Goal: Information Seeking & Learning: Learn about a topic

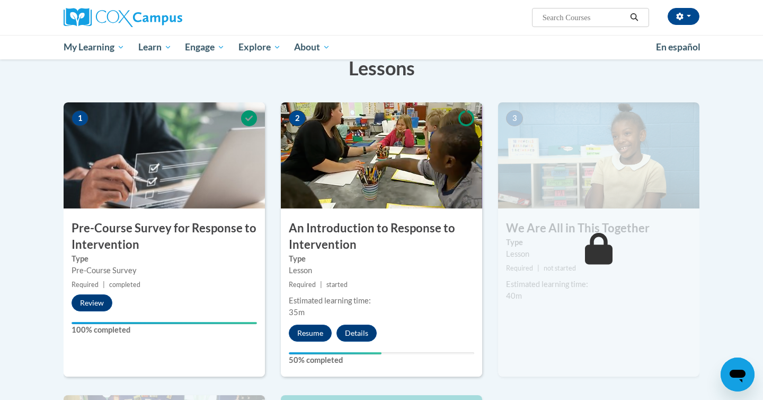
scroll to position [184, 0]
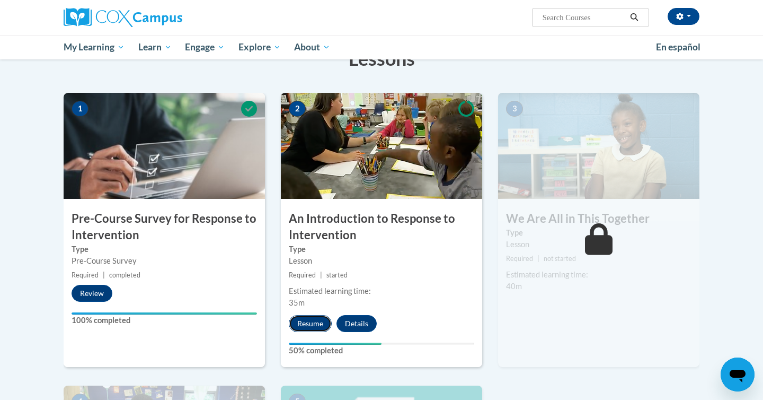
click at [315, 321] on button "Resume" at bounding box center [310, 323] width 43 height 17
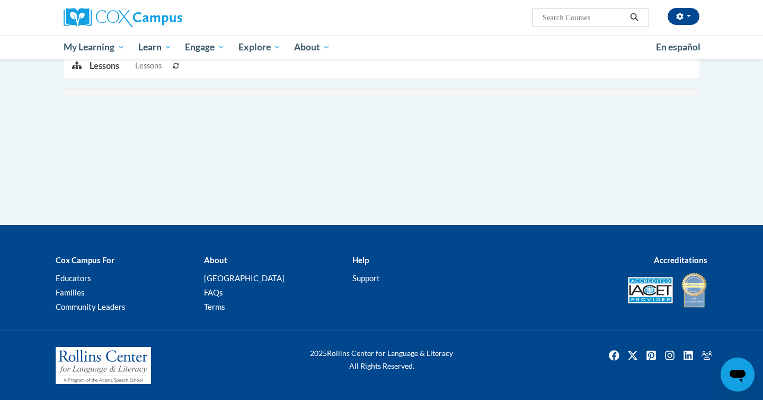
scroll to position [168, 0]
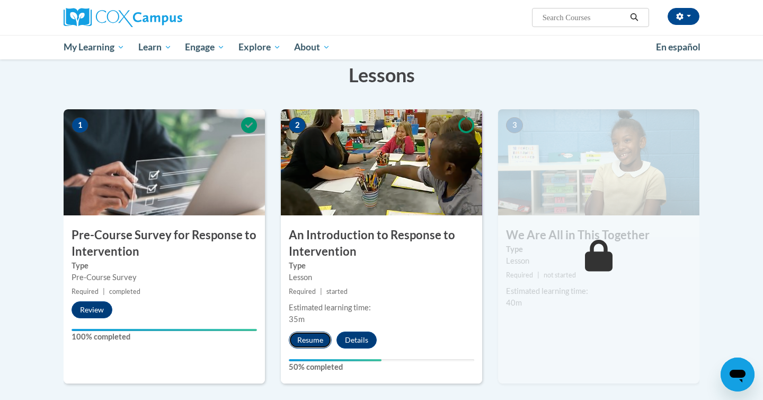
click at [309, 337] on button "Resume" at bounding box center [310, 339] width 43 height 17
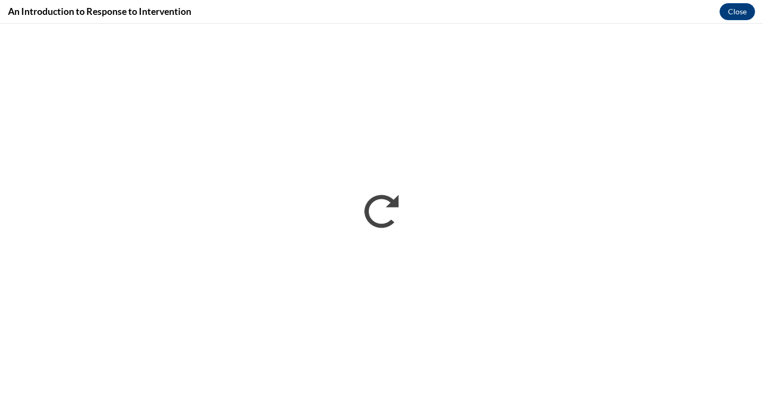
scroll to position [0, 0]
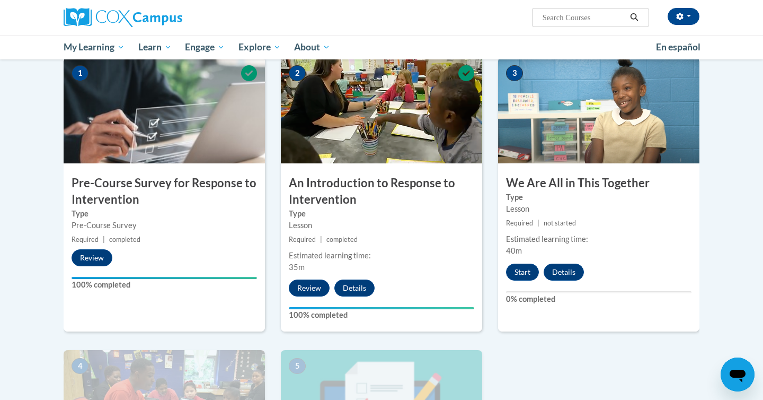
scroll to position [229, 0]
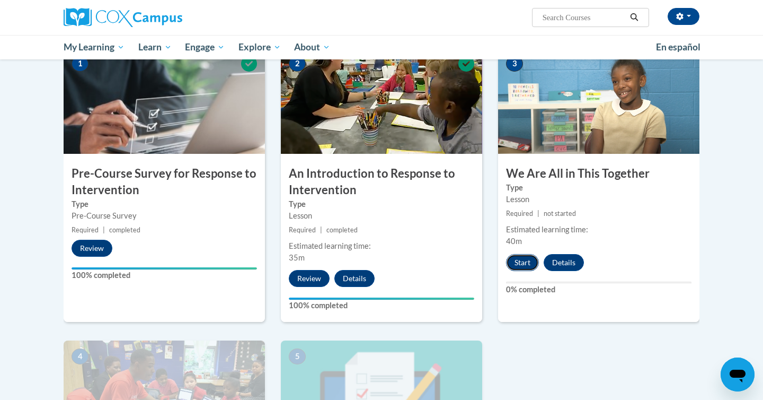
click at [515, 258] on button "Start" at bounding box center [522, 262] width 33 height 17
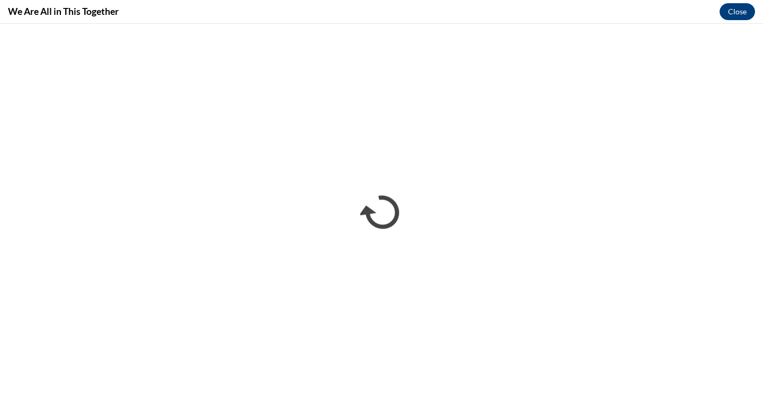
scroll to position [0, 0]
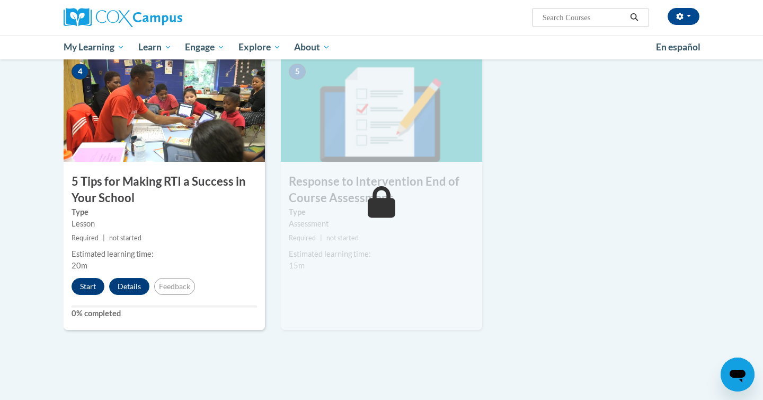
scroll to position [518, 0]
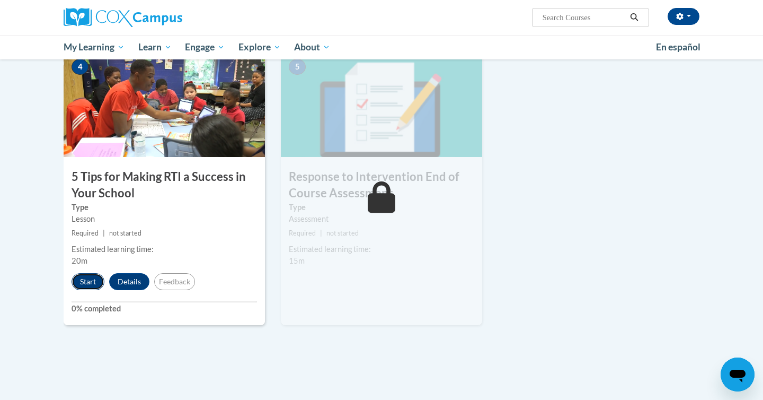
click at [86, 282] on button "Start" at bounding box center [88, 281] width 33 height 17
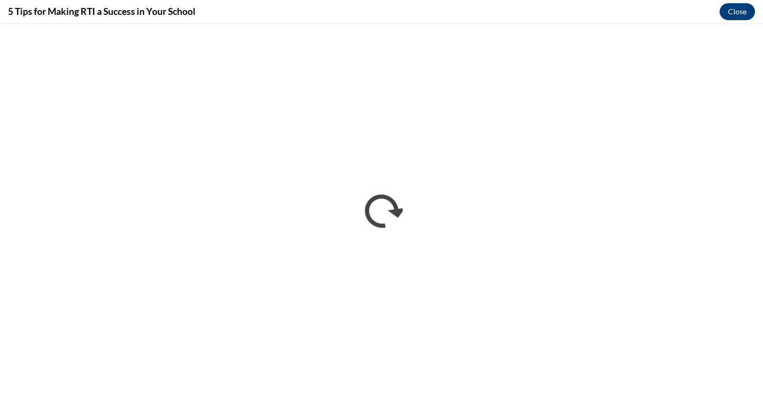
scroll to position [0, 0]
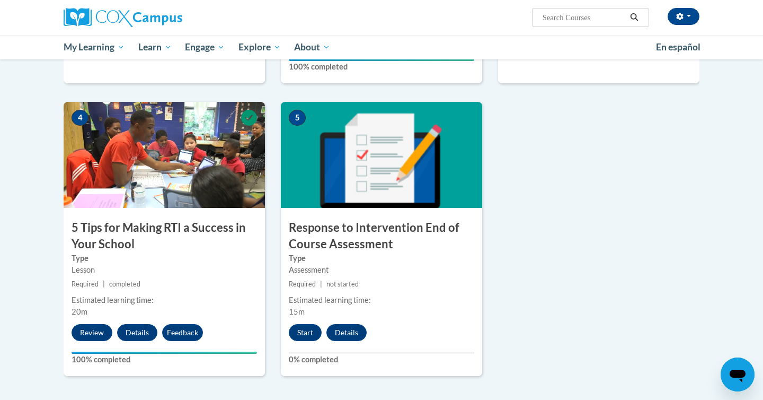
scroll to position [471, 0]
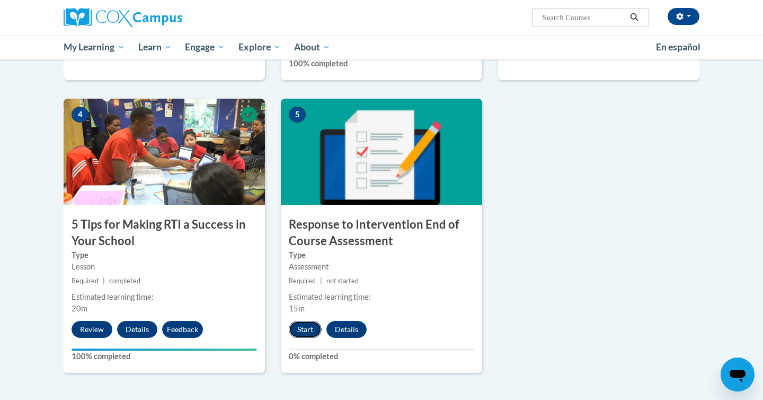
click at [303, 330] on button "Start" at bounding box center [305, 329] width 33 height 17
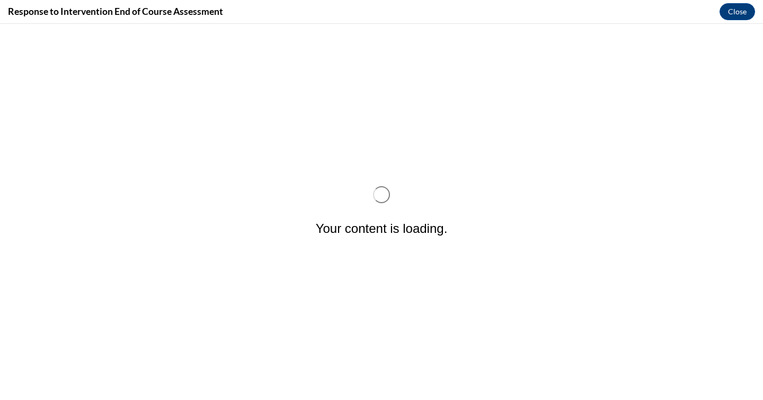
scroll to position [0, 0]
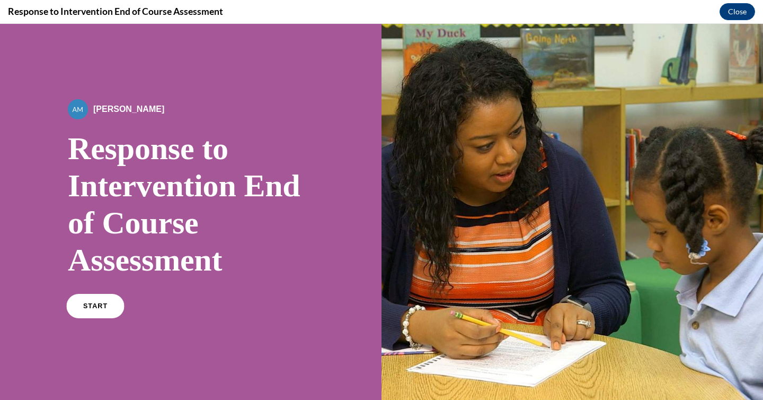
click at [101, 305] on span "START" at bounding box center [95, 306] width 24 height 8
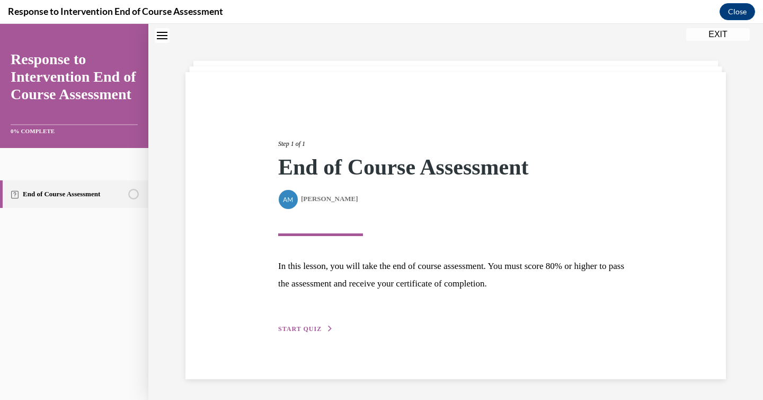
scroll to position [33, 0]
click at [296, 331] on span "START QUIZ" at bounding box center [299, 327] width 43 height 7
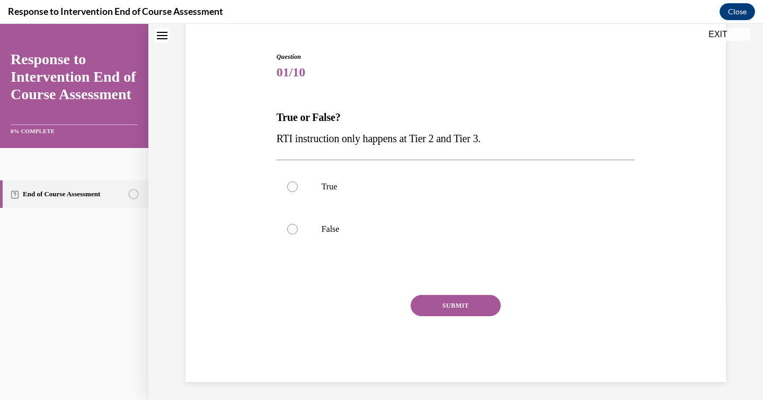
scroll to position [99, 0]
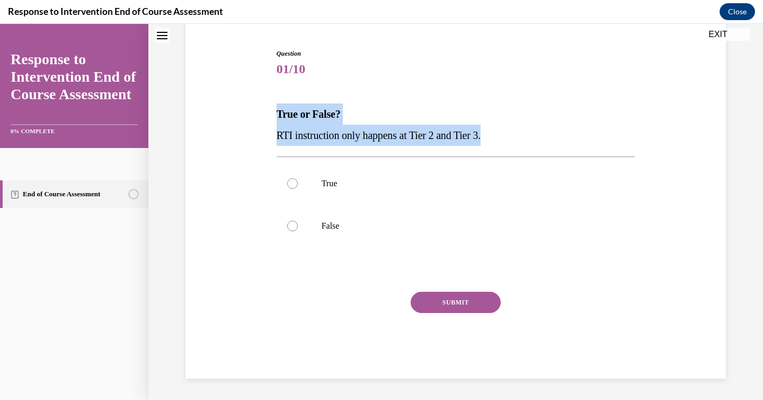
drag, startPoint x: 272, startPoint y: 111, endPoint x: 513, endPoint y: 135, distance: 241.9
click at [513, 135] on div "Question 01/10 True or False? RTI instruction only happens at Tier 2 and Tier 3…" at bounding box center [456, 198] width 546 height 362
copy div "True or False? RTI instruction only happens at Tier 2 and Tier 3."
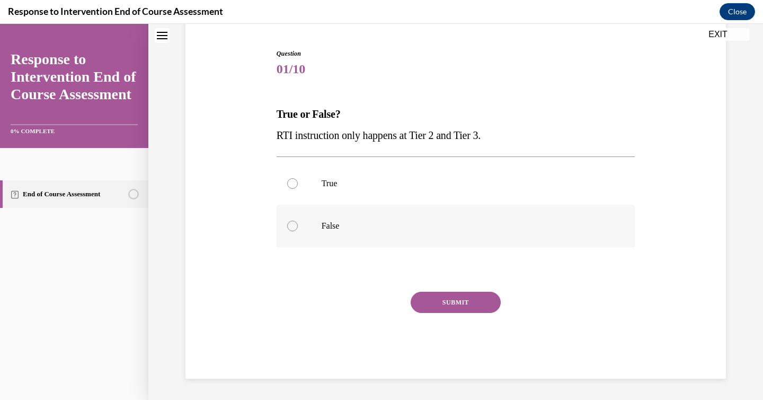
click at [299, 226] on label "False" at bounding box center [456, 226] width 359 height 42
click at [298, 226] on input "False" at bounding box center [292, 226] width 11 height 11
radio input "true"
click at [445, 312] on button "SUBMIT" at bounding box center [456, 302] width 90 height 21
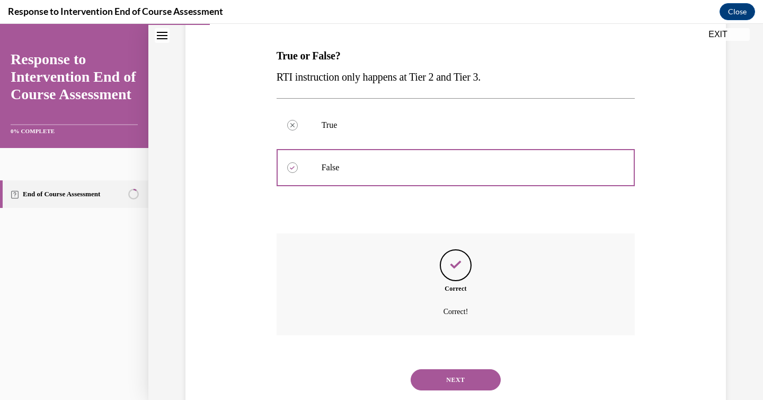
scroll to position [184, 0]
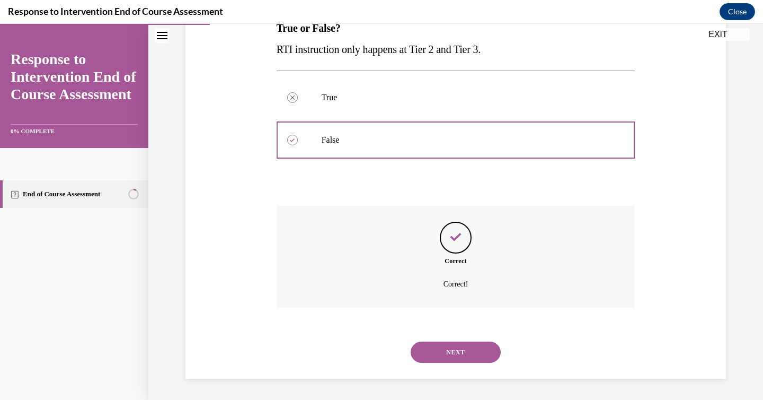
click at [456, 342] on button "NEXT" at bounding box center [456, 351] width 90 height 21
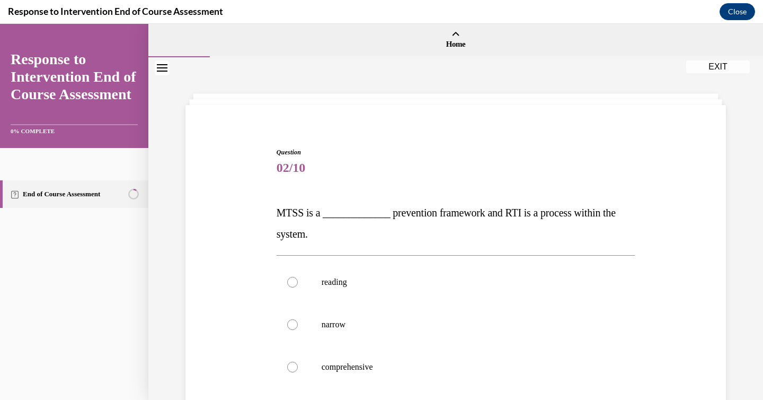
scroll to position [124, 0]
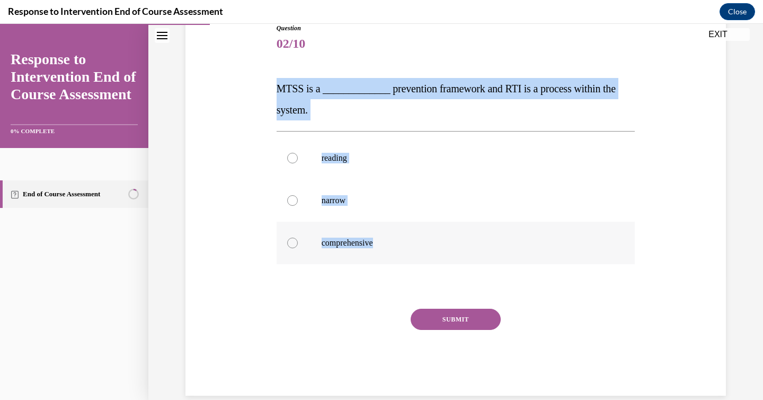
drag, startPoint x: 276, startPoint y: 84, endPoint x: 416, endPoint y: 254, distance: 220.7
click at [416, 254] on div "Question 02/10 MTSS is a _____________ prevention framework and RTI is a proces…" at bounding box center [456, 201] width 364 height 388
copy div "MTSS is a _____________ prevention framework and RTI is a process within the sy…"
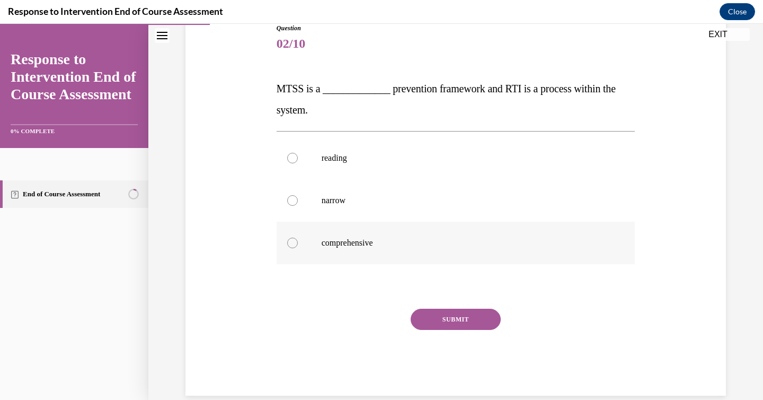
click at [285, 240] on label "comprehensive" at bounding box center [456, 243] width 359 height 42
click at [287, 240] on input "comprehensive" at bounding box center [292, 242] width 11 height 11
radio input "true"
click at [428, 324] on button "SUBMIT" at bounding box center [456, 319] width 90 height 21
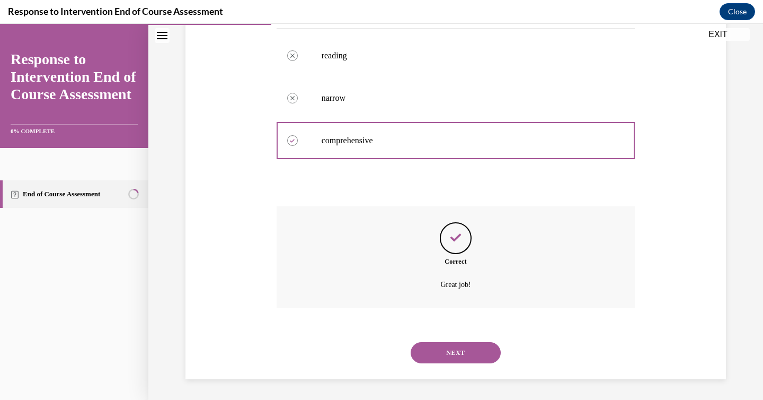
scroll to position [227, 0]
click at [429, 350] on button "NEXT" at bounding box center [456, 351] width 90 height 21
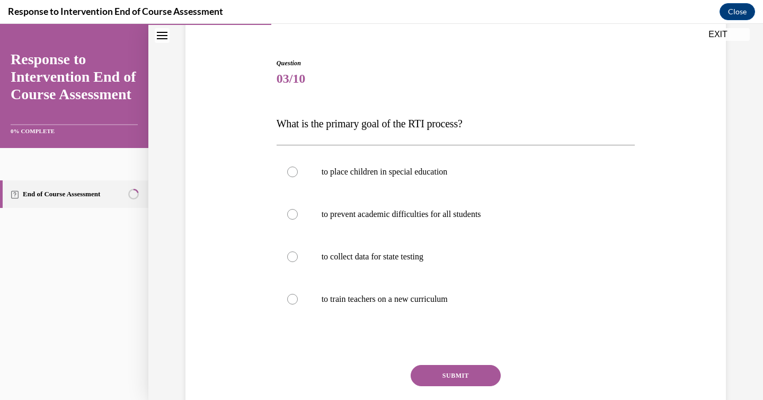
scroll to position [107, 0]
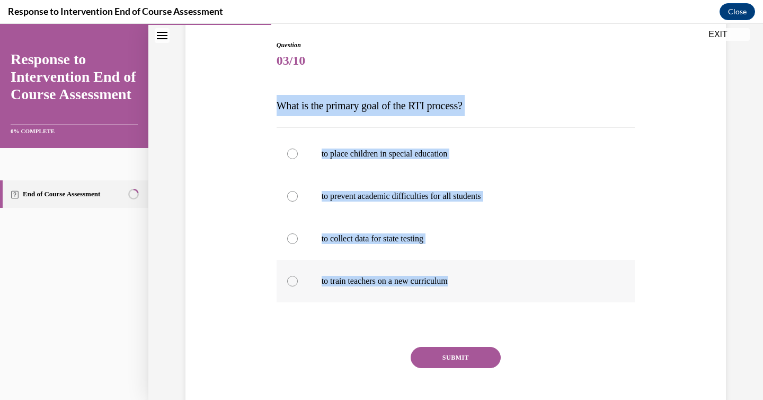
drag, startPoint x: 273, startPoint y: 105, endPoint x: 495, endPoint y: 289, distance: 288.0
click at [495, 289] on div "Question 03/10 What is the primary goal of the RTI process? to place children i…" at bounding box center [456, 220] width 546 height 425
copy div "What is the primary goal of the RTI process? to place children in special educa…"
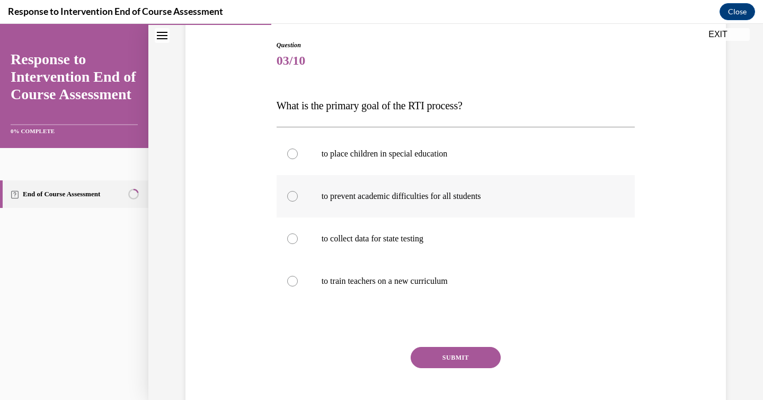
click at [280, 191] on label "to prevent academic difficulties for all students" at bounding box center [456, 196] width 359 height 42
click at [287, 191] on input "to prevent academic difficulties for all students" at bounding box center [292, 196] width 11 height 11
radio input "true"
click at [421, 358] on button "SUBMIT" at bounding box center [456, 357] width 90 height 21
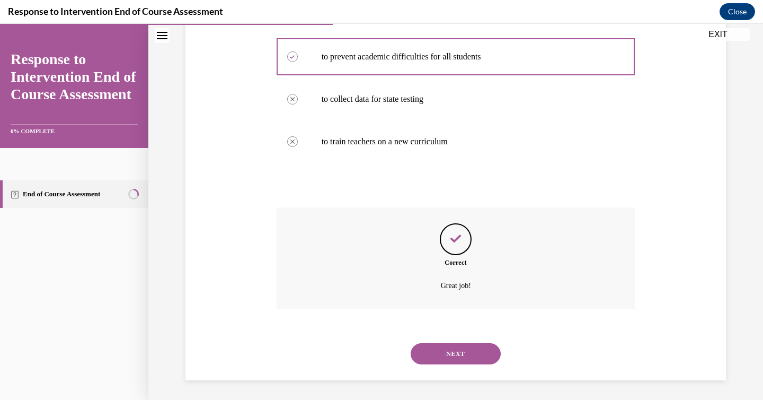
scroll to position [248, 0]
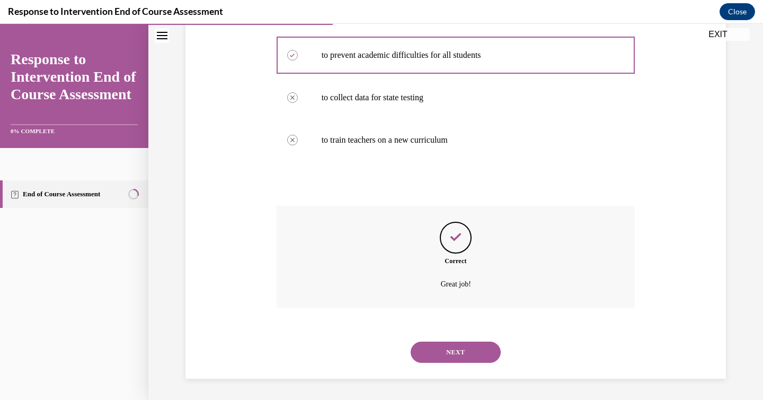
click at [437, 349] on button "NEXT" at bounding box center [456, 351] width 90 height 21
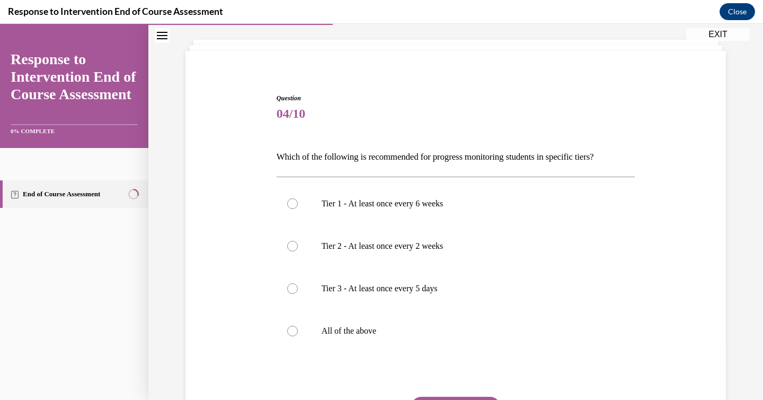
scroll to position [55, 0]
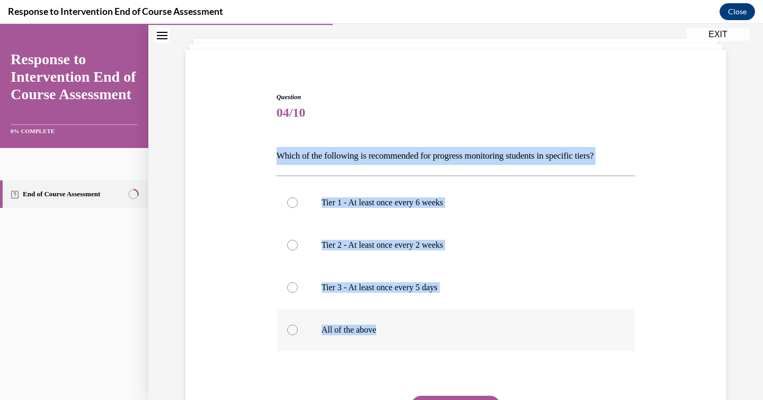
drag, startPoint x: 270, startPoint y: 152, endPoint x: 464, endPoint y: 338, distance: 269.2
click at [464, 338] on div "Question 04/10 Which of the following is recommended for progress monitoring st…" at bounding box center [456, 271] width 546 height 422
copy div "Which of the following is recommended for progress monitoring students in speci…"
click at [296, 329] on div at bounding box center [292, 329] width 11 height 11
click at [296, 329] on input "All of the above" at bounding box center [292, 329] width 11 height 11
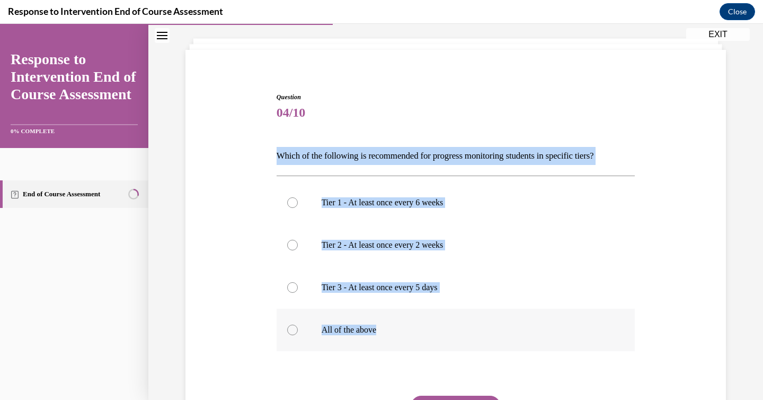
radio input "true"
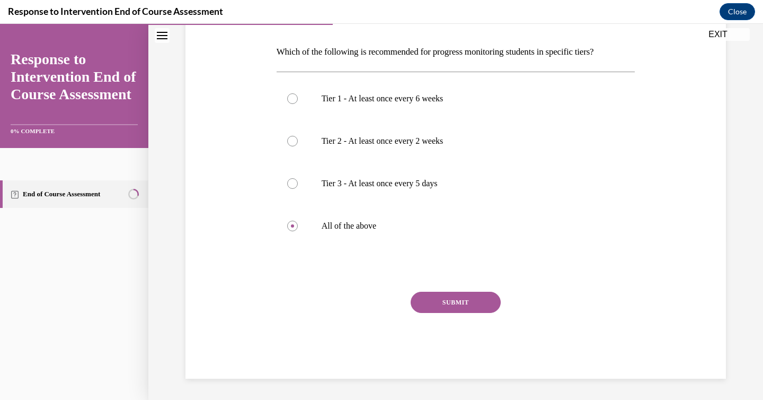
click at [453, 304] on button "SUBMIT" at bounding box center [456, 302] width 90 height 21
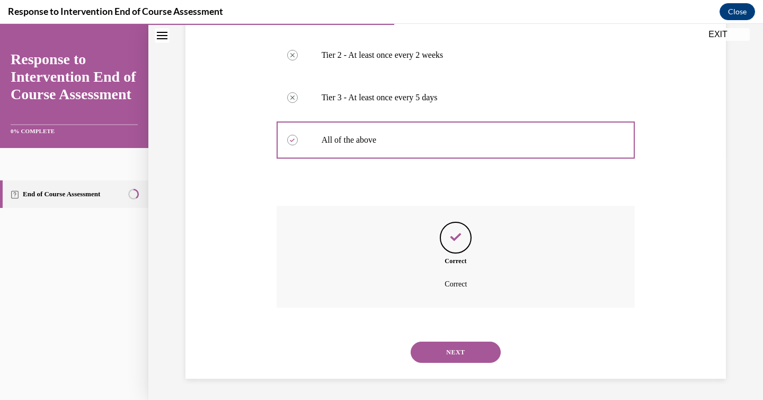
click at [442, 352] on button "NEXT" at bounding box center [456, 351] width 90 height 21
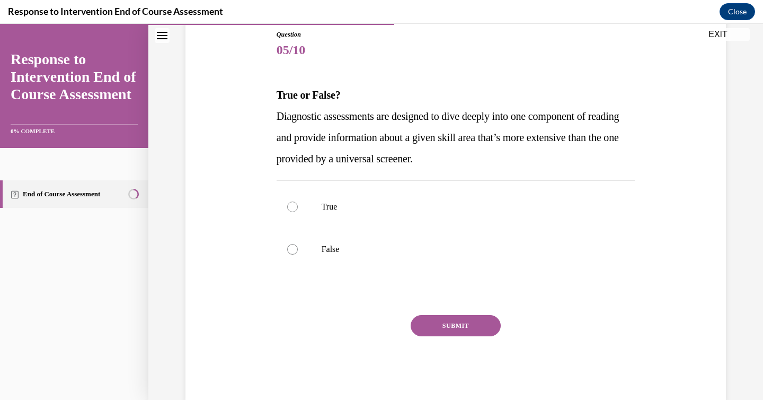
scroll to position [141, 0]
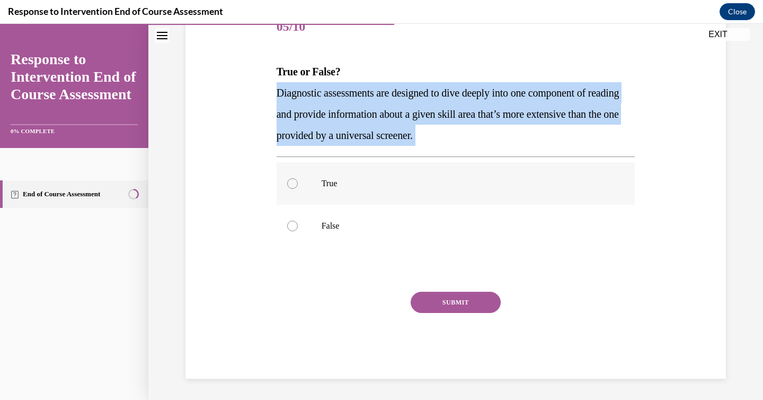
drag, startPoint x: 272, startPoint y: 87, endPoint x: 504, endPoint y: 166, distance: 245.3
click at [504, 166] on div "Question 05/10 True or False? Diagnostic assessments are designed to dive deepl…" at bounding box center [456, 177] width 546 height 404
drag, startPoint x: 302, startPoint y: 69, endPoint x: 510, endPoint y: 135, distance: 218.3
click at [510, 135] on div "Question 05/10 True or False? Diagnostic assessments are designed to dive deepl…" at bounding box center [456, 177] width 546 height 404
copy div "True or False? Diagnostic assessments are designed to dive deeply into one comp…"
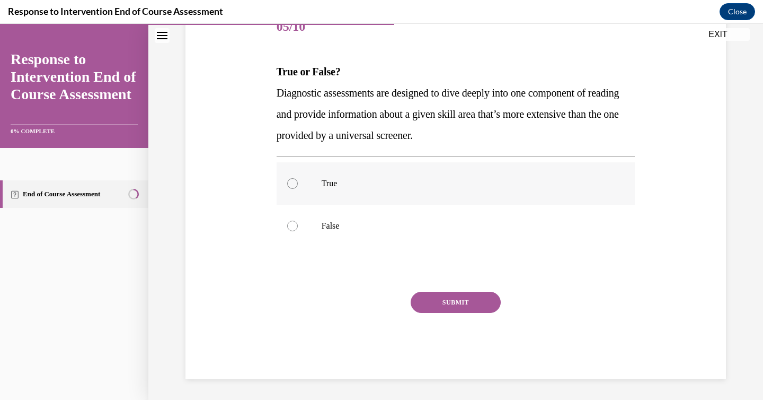
click at [337, 165] on label "True" at bounding box center [456, 183] width 359 height 42
click at [298, 178] on input "True" at bounding box center [292, 183] width 11 height 11
radio input "true"
click at [420, 295] on button "SUBMIT" at bounding box center [456, 302] width 90 height 21
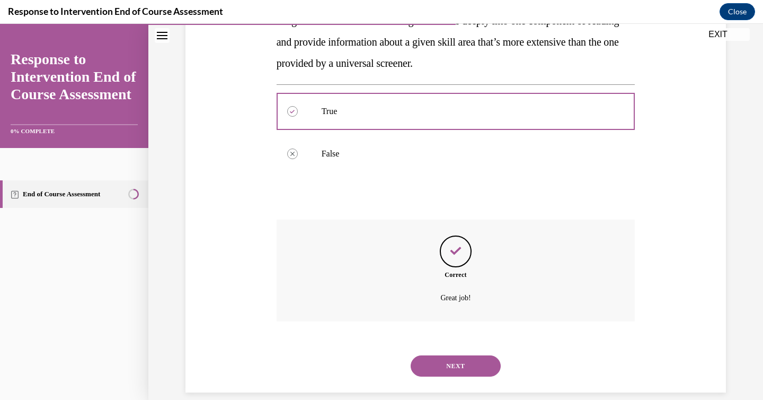
scroll to position [227, 0]
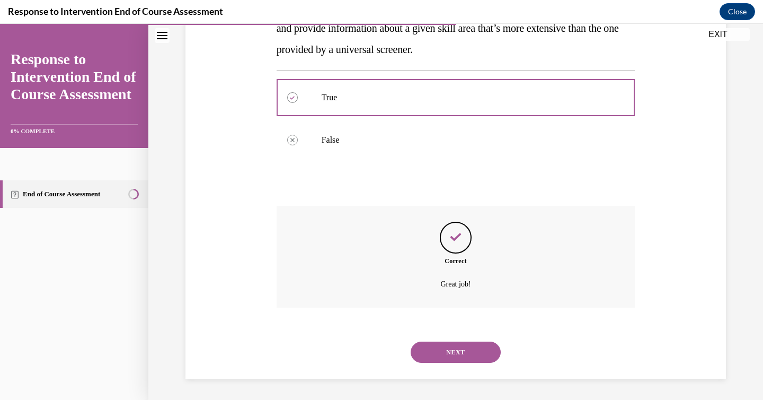
click at [434, 357] on button "NEXT" at bounding box center [456, 351] width 90 height 21
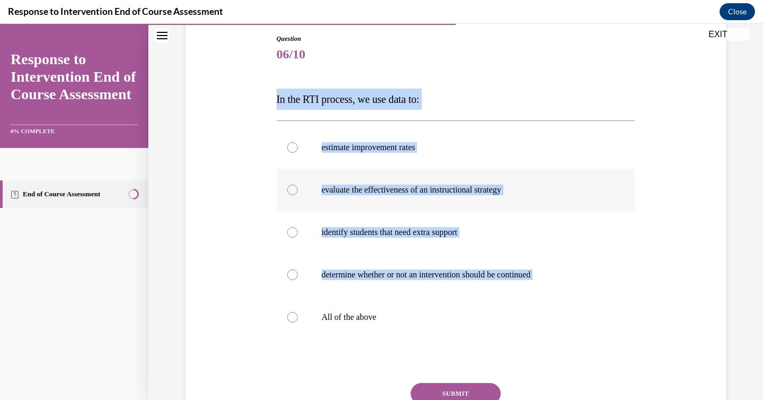
scroll to position [137, 0]
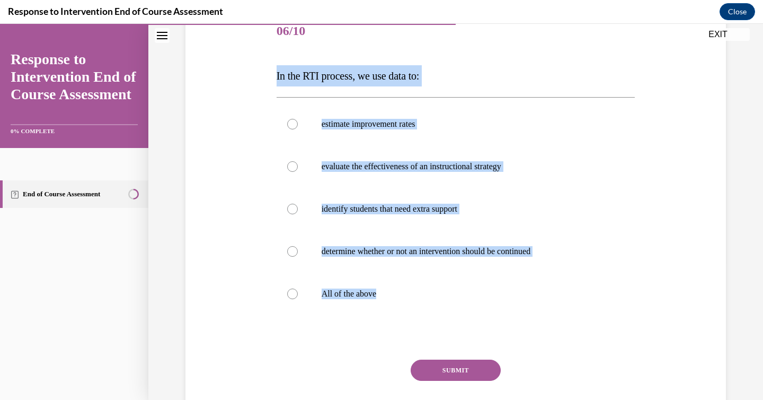
drag, startPoint x: 274, startPoint y: 208, endPoint x: 490, endPoint y: 316, distance: 242.3
click at [490, 316] on div "Question 06/10 In the RTI process, we use data to: estimate improvement rates e…" at bounding box center [456, 221] width 364 height 452
copy div "In the RTI process, we use data to: estimate improvement rates evaluate the eff…"
click at [304, 300] on label "All of the above" at bounding box center [456, 293] width 359 height 42
click at [298, 299] on input "All of the above" at bounding box center [292, 293] width 11 height 11
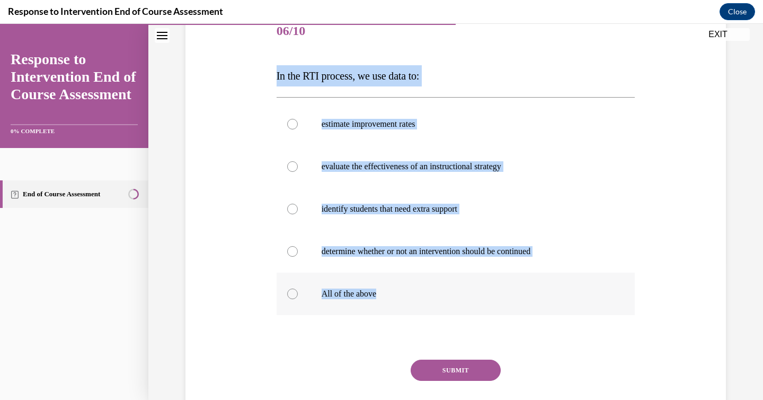
radio input "true"
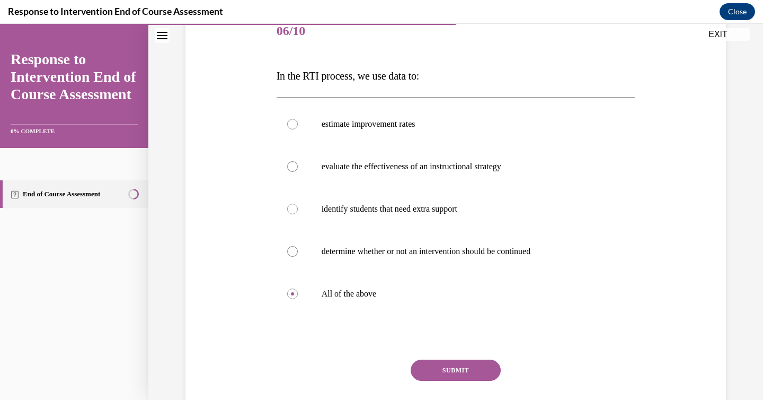
click at [426, 366] on button "SUBMIT" at bounding box center [456, 369] width 90 height 21
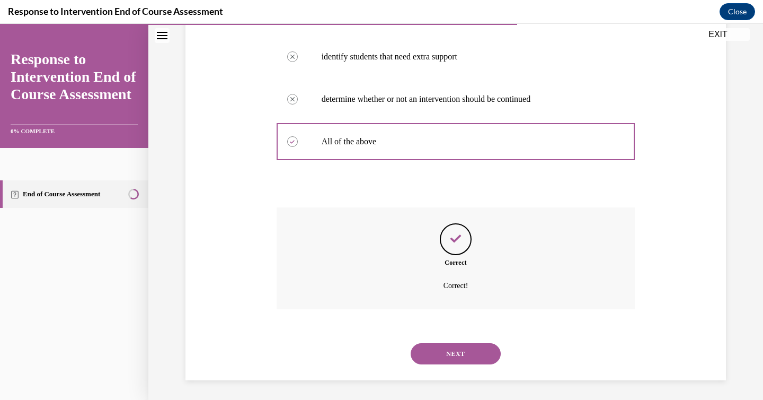
scroll to position [291, 0]
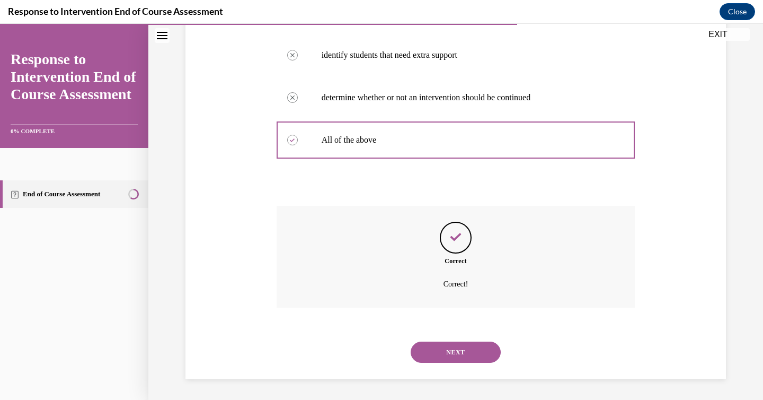
click at [444, 345] on button "NEXT" at bounding box center [456, 351] width 90 height 21
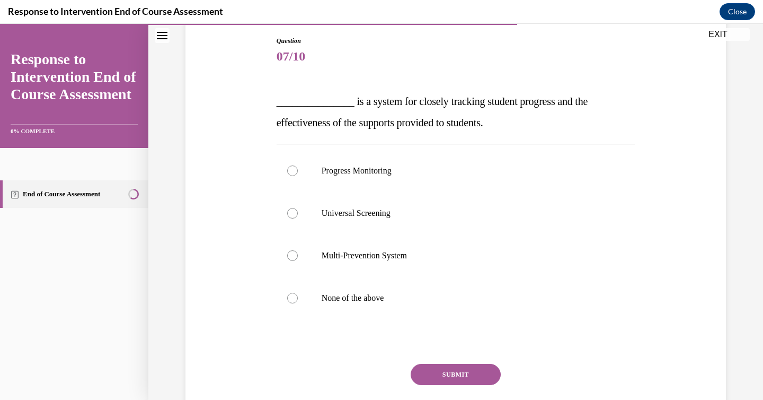
scroll to position [128, 0]
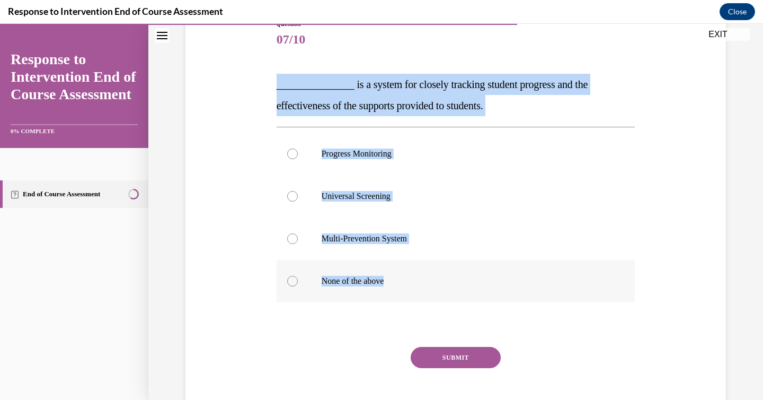
drag, startPoint x: 271, startPoint y: 88, endPoint x: 398, endPoint y: 278, distance: 228.2
click at [398, 278] on div "Question 07/10 _______________ is a system for closely tracking student progres…" at bounding box center [456, 210] width 546 height 446
copy div "_______________ is a system for closely tracking student progress and the effec…"
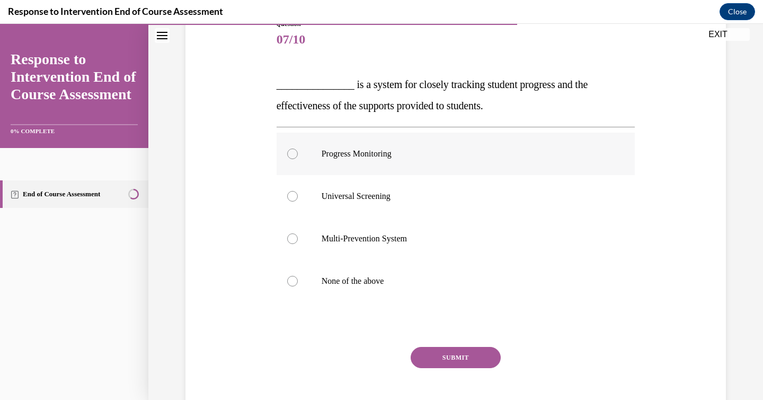
click at [337, 151] on p "Progress Monitoring" at bounding box center [465, 153] width 287 height 11
click at [298, 151] on input "Progress Monitoring" at bounding box center [292, 153] width 11 height 11
radio input "true"
click at [439, 365] on button "SUBMIT" at bounding box center [456, 357] width 90 height 21
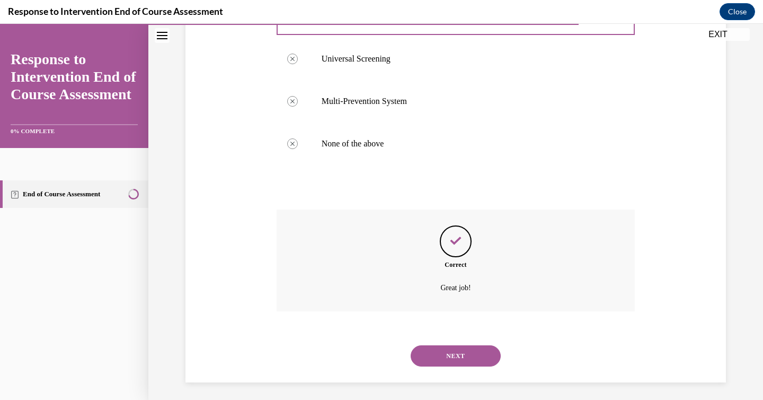
scroll to position [269, 0]
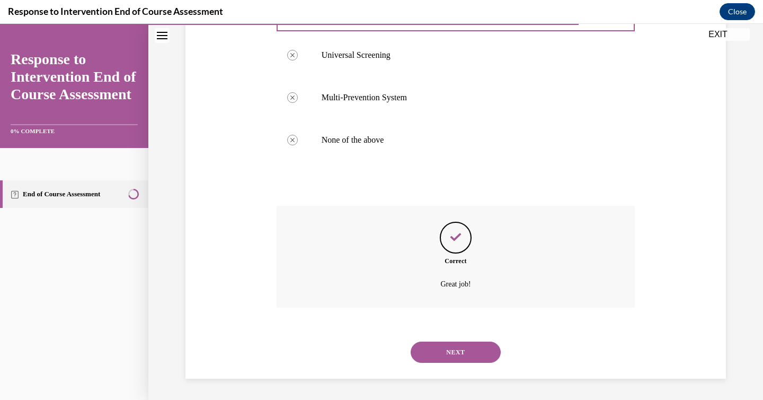
click at [454, 338] on div "NEXT" at bounding box center [456, 352] width 359 height 42
click at [450, 349] on button "NEXT" at bounding box center [456, 351] width 90 height 21
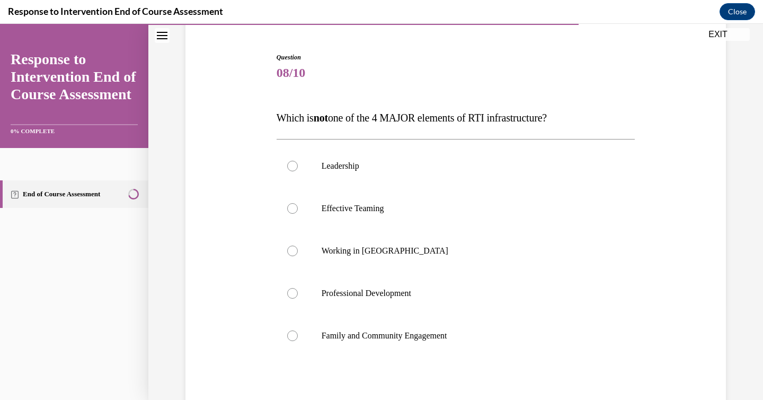
scroll to position [110, 0]
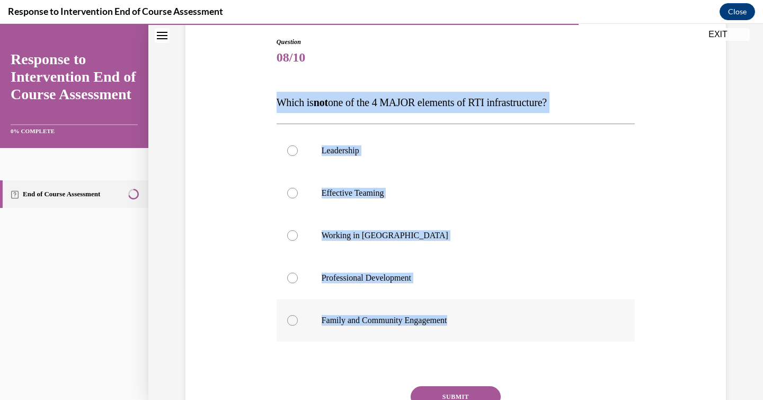
drag, startPoint x: 267, startPoint y: 103, endPoint x: 485, endPoint y: 337, distance: 319.9
click at [485, 337] on div "Question 08/10 Which is not one of the 4 MAJOR elements of RTI infrastructure? …" at bounding box center [456, 239] width 546 height 468
copy div "Which is not one of the 4 MAJOR elements of RTI infrastructure? Leadership Effe…"
click at [304, 235] on label "Working in Silos" at bounding box center [456, 235] width 359 height 42
click at [298, 235] on input "Working in Silos" at bounding box center [292, 235] width 11 height 11
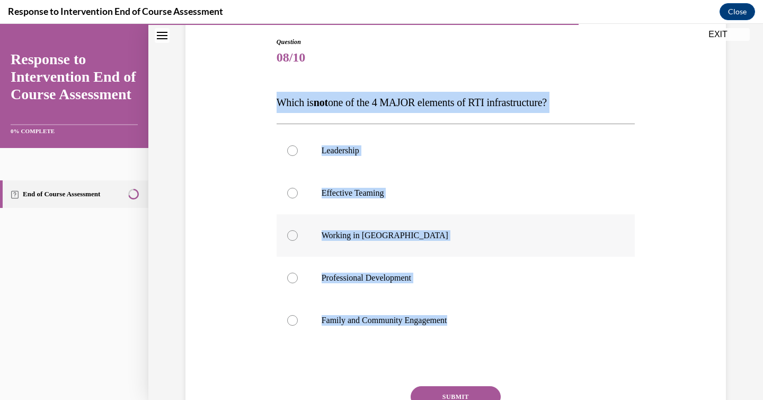
radio input "true"
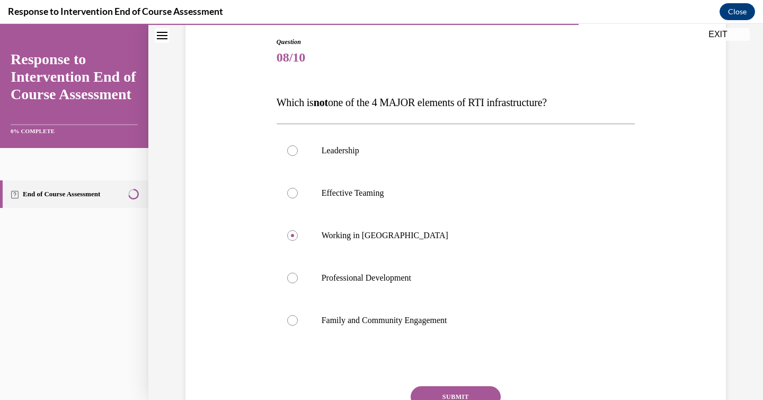
click at [448, 386] on button "SUBMIT" at bounding box center [456, 396] width 90 height 21
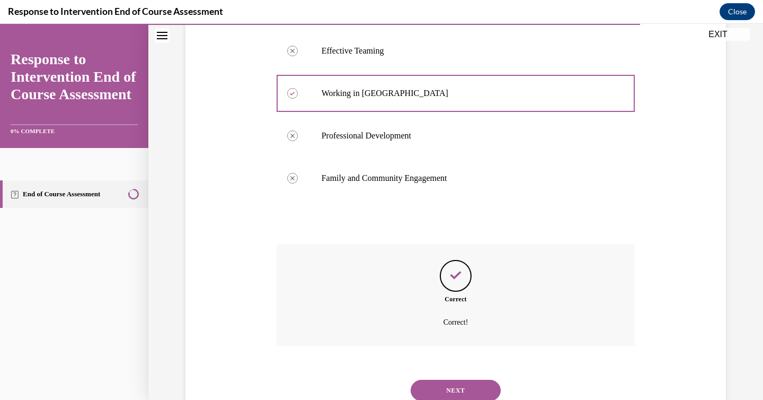
scroll to position [291, 0]
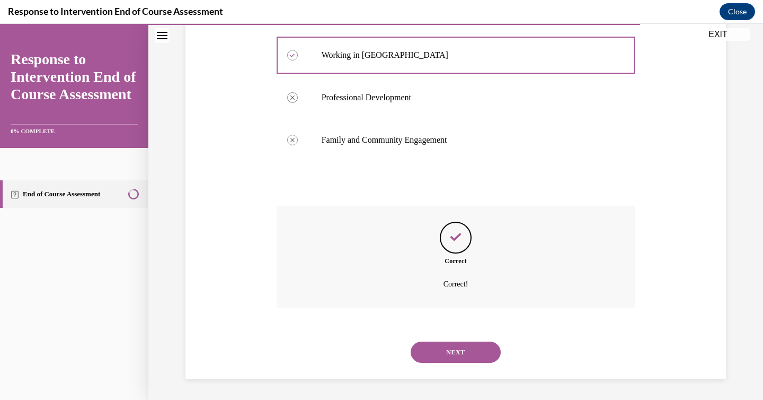
click at [460, 350] on button "NEXT" at bounding box center [456, 351] width 90 height 21
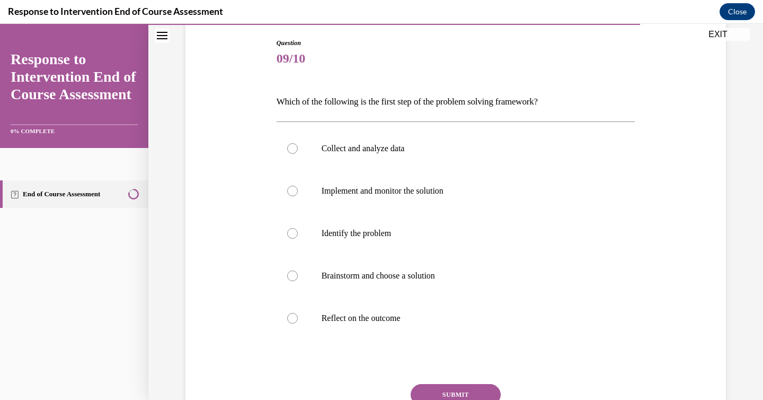
scroll to position [130, 0]
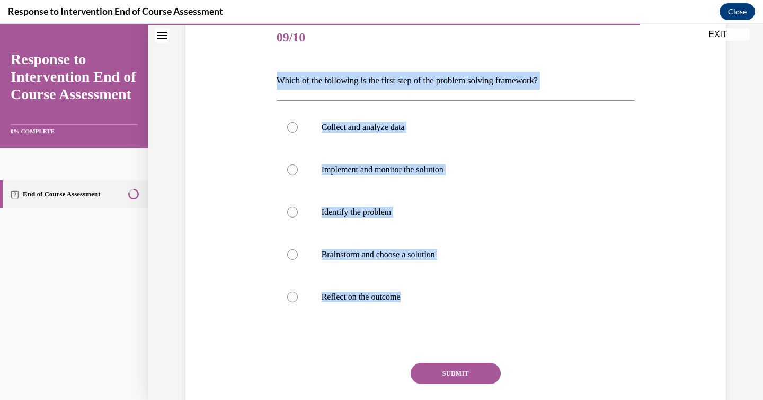
drag, startPoint x: 259, startPoint y: 82, endPoint x: 470, endPoint y: 333, distance: 328.9
click at [470, 333] on div "Question 09/10 Which of the following is the first step of the problem solving …" at bounding box center [456, 217] width 546 height 464
copy div "Which of the following is the first step of the problem solving framework? Coll…"
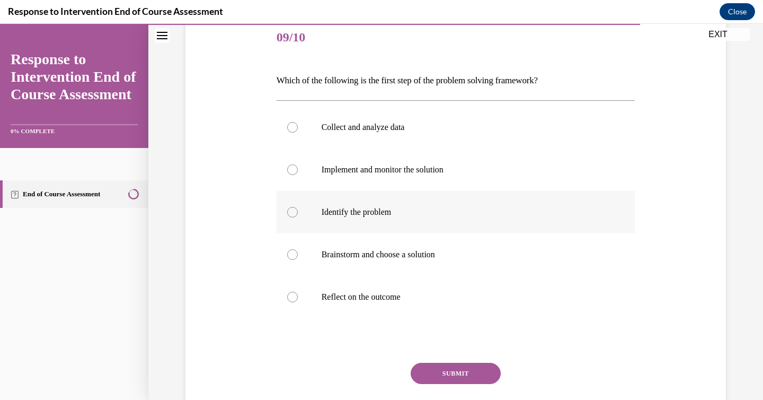
click at [316, 211] on label "Identify the problem" at bounding box center [456, 212] width 359 height 42
click at [298, 211] on input "Identify the problem" at bounding box center [292, 212] width 11 height 11
radio input "true"
click at [435, 380] on button "SUBMIT" at bounding box center [456, 373] width 90 height 21
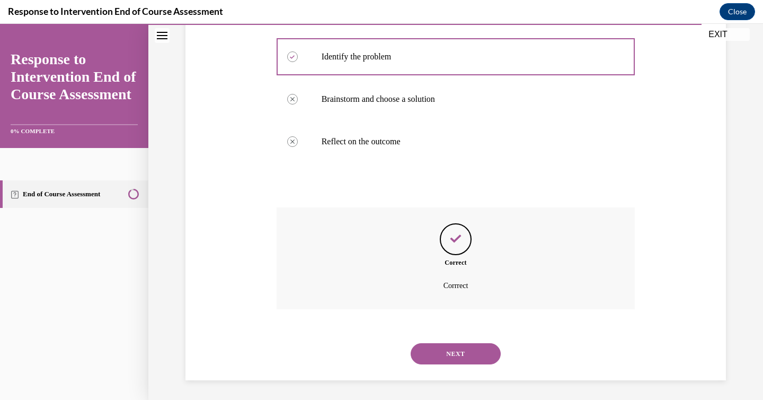
scroll to position [287, 0]
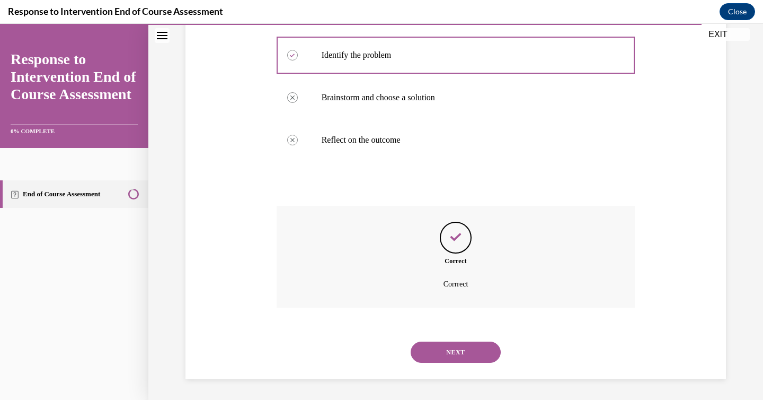
click at [447, 359] on button "NEXT" at bounding box center [456, 351] width 90 height 21
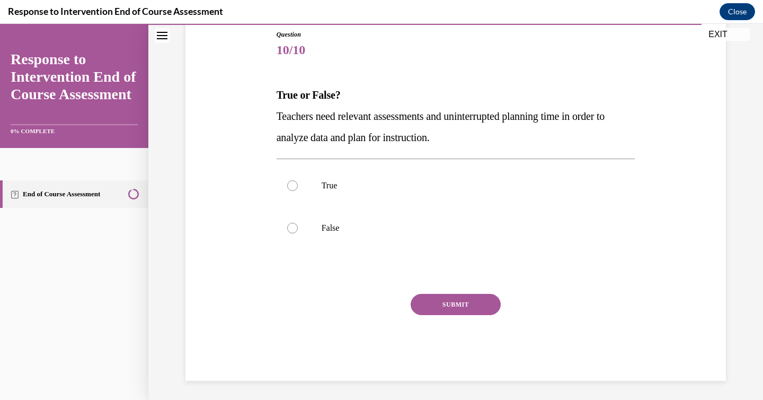
drag, startPoint x: 272, startPoint y: 89, endPoint x: 495, endPoint y: 131, distance: 226.0
click at [495, 131] on div "Question 10/10 True or False? Teachers need relevant assessments and uninterrup…" at bounding box center [456, 189] width 546 height 383
copy div "True or False? Teachers need relevant assessments and uninterrupted planning ti…"
click at [324, 184] on p "True" at bounding box center [465, 185] width 287 height 11
click at [298, 184] on input "True" at bounding box center [292, 185] width 11 height 11
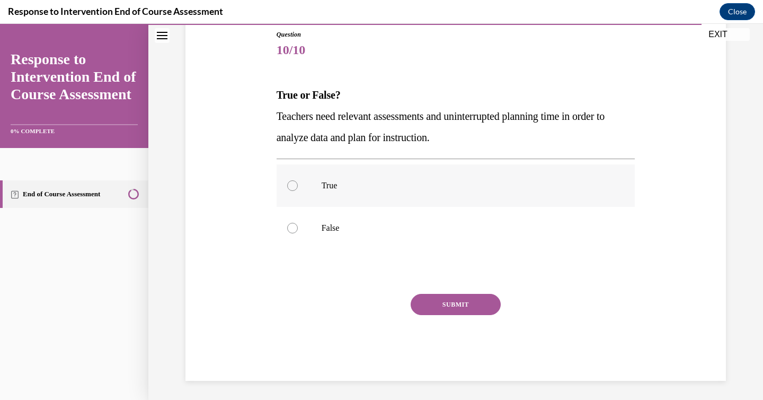
radio input "true"
click at [437, 309] on button "SUBMIT" at bounding box center [456, 304] width 90 height 21
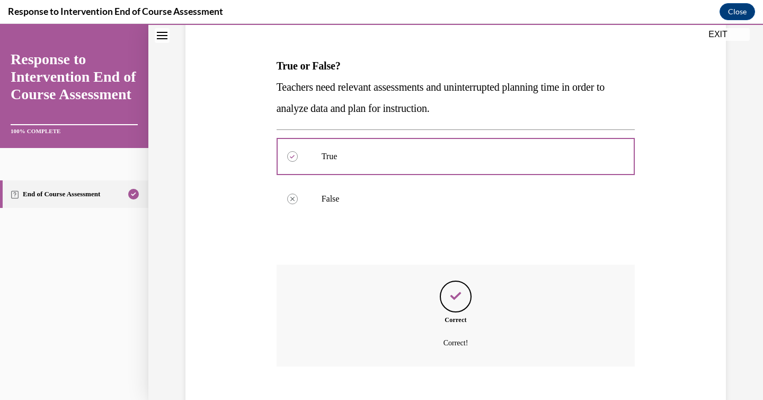
scroll to position [206, 0]
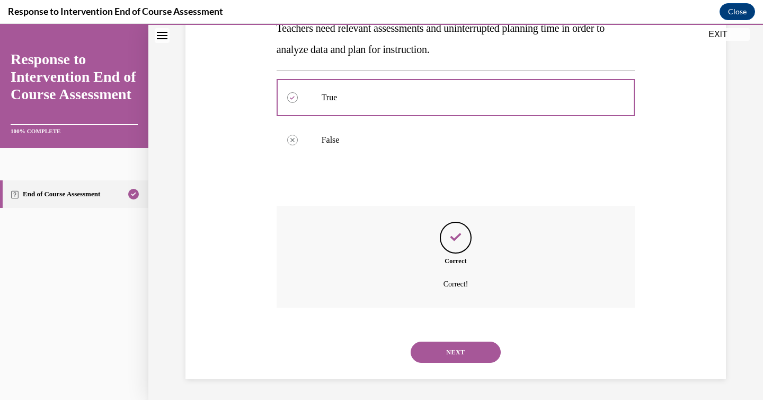
click at [437, 354] on button "NEXT" at bounding box center [456, 351] width 90 height 21
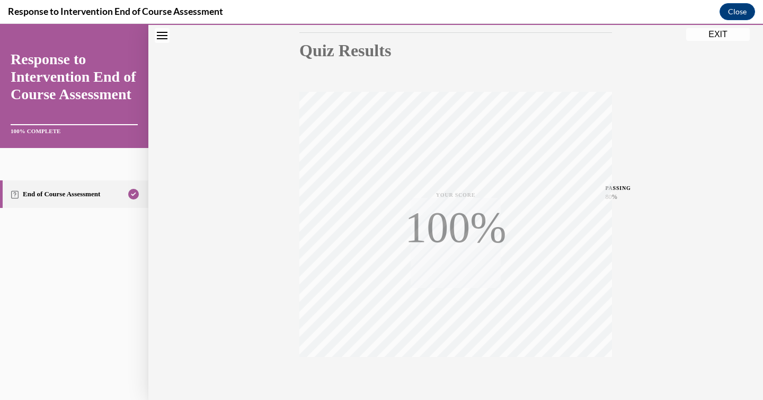
scroll to position [168, 0]
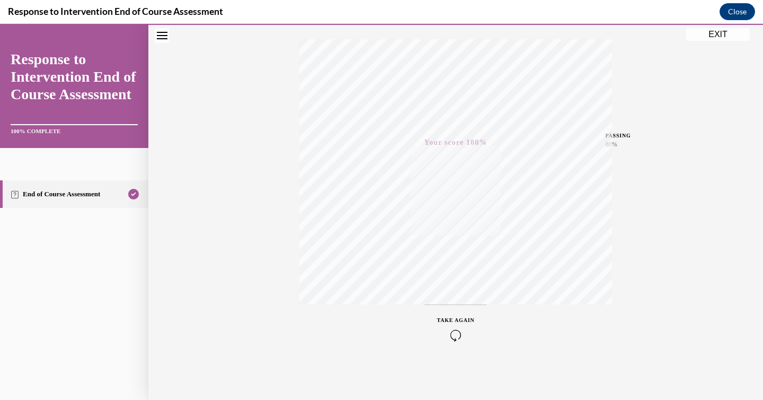
click at [728, 37] on button "EXIT" at bounding box center [719, 34] width 64 height 13
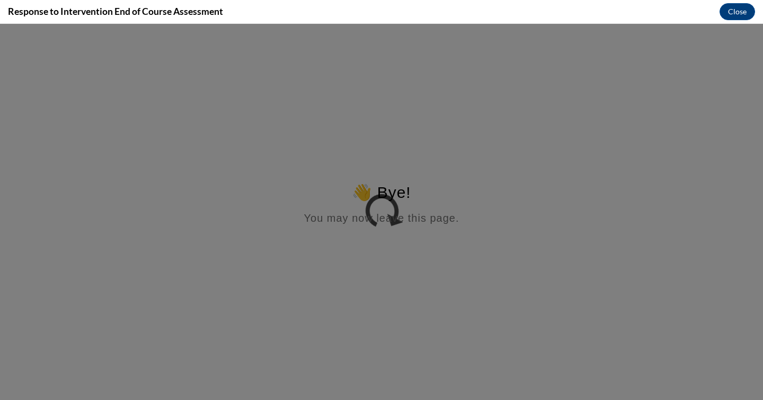
scroll to position [0, 0]
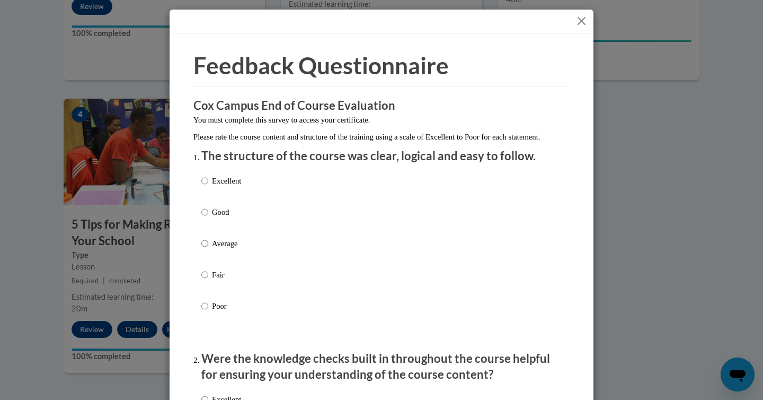
click at [210, 218] on label "Good" at bounding box center [221, 220] width 40 height 29
click at [208, 218] on input "Good" at bounding box center [204, 212] width 7 height 12
radio input "true"
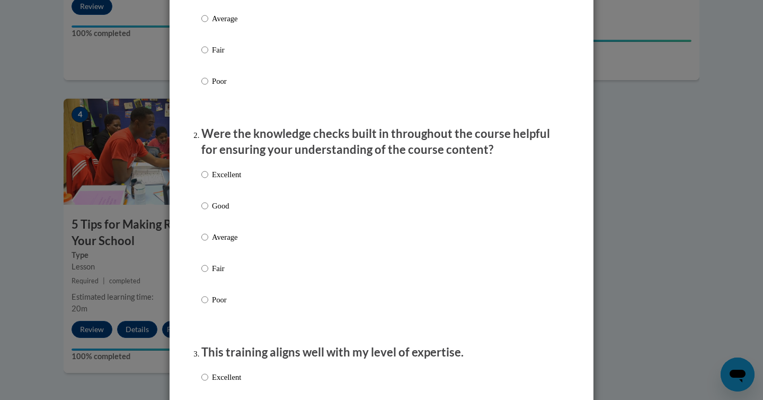
click at [210, 218] on label "Good" at bounding box center [221, 214] width 40 height 29
click at [208, 212] on input "Good" at bounding box center [204, 206] width 7 height 12
radio input "true"
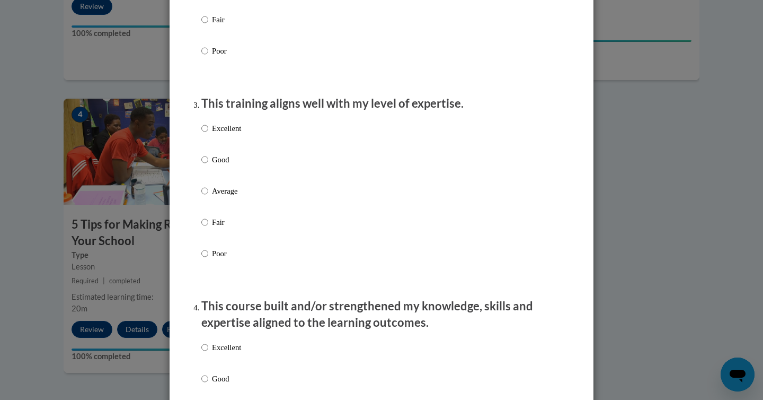
scroll to position [474, 0]
click at [222, 165] on p "Good" at bounding box center [226, 159] width 29 height 12
click at [208, 165] on input "Good" at bounding box center [204, 159] width 7 height 12
radio input "true"
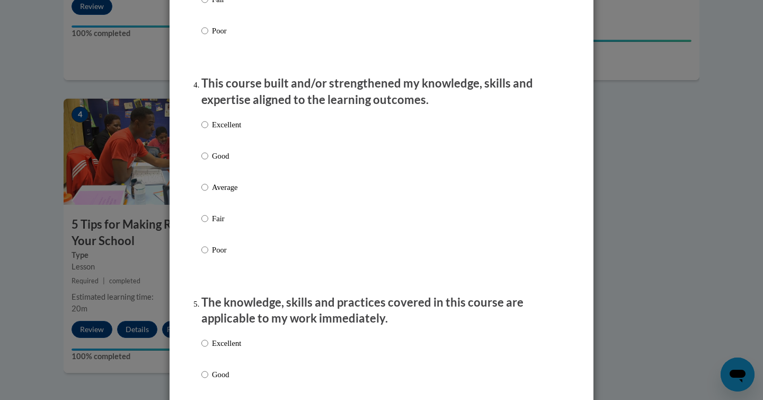
click at [222, 162] on p "Good" at bounding box center [226, 156] width 29 height 12
click at [208, 162] on input "Good" at bounding box center [204, 156] width 7 height 12
radio input "true"
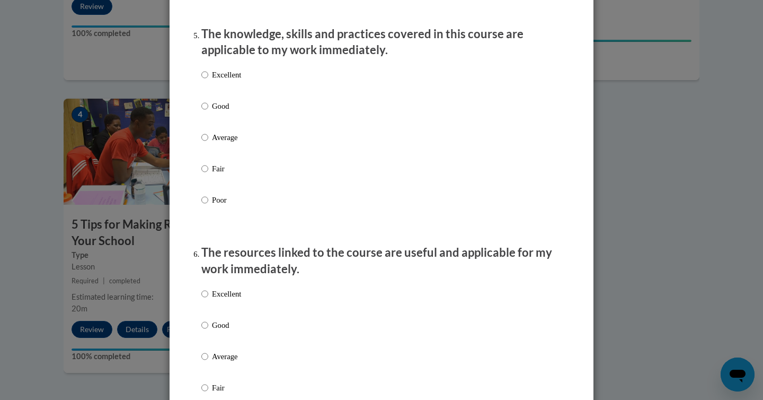
scroll to position [967, 0]
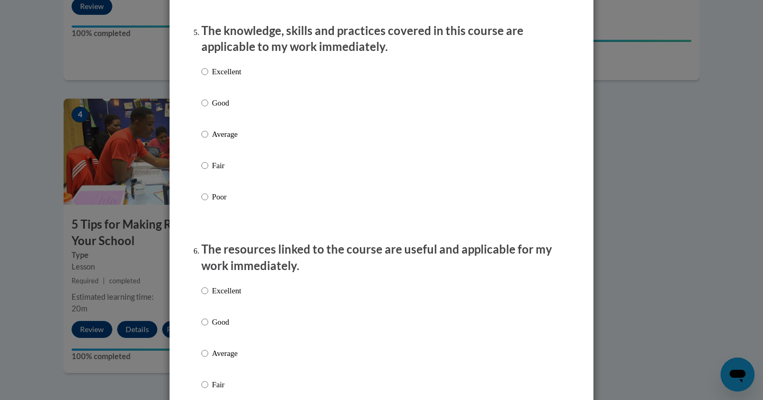
click at [230, 109] on p "Good" at bounding box center [226, 103] width 29 height 12
click at [208, 109] on input "Good" at bounding box center [204, 103] width 7 height 12
radio input "true"
click at [222, 328] on p "Good" at bounding box center [226, 322] width 29 height 12
click at [208, 328] on input "Good" at bounding box center [204, 322] width 7 height 12
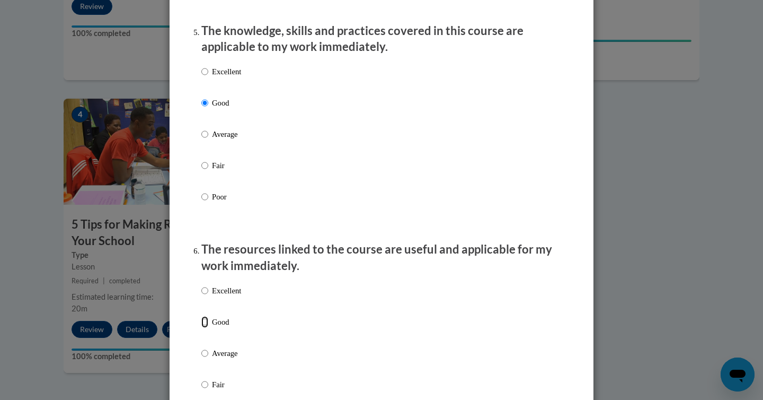
radio input "true"
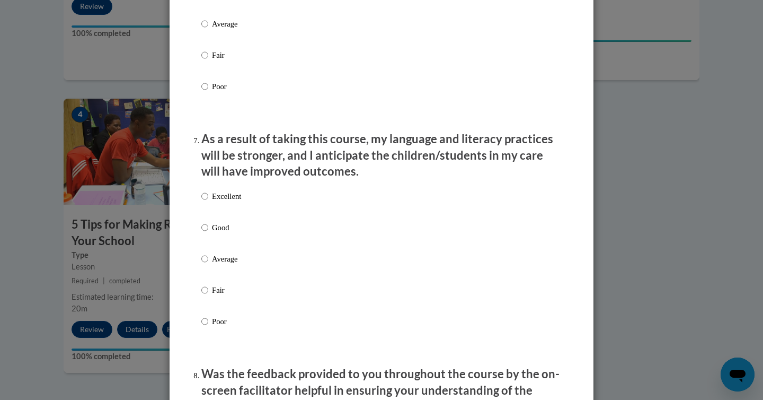
scroll to position [1300, 0]
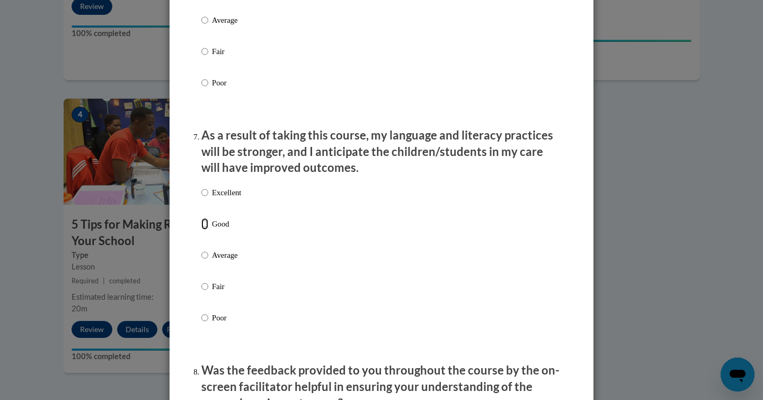
click at [205, 230] on input "Good" at bounding box center [204, 224] width 7 height 12
radio input "true"
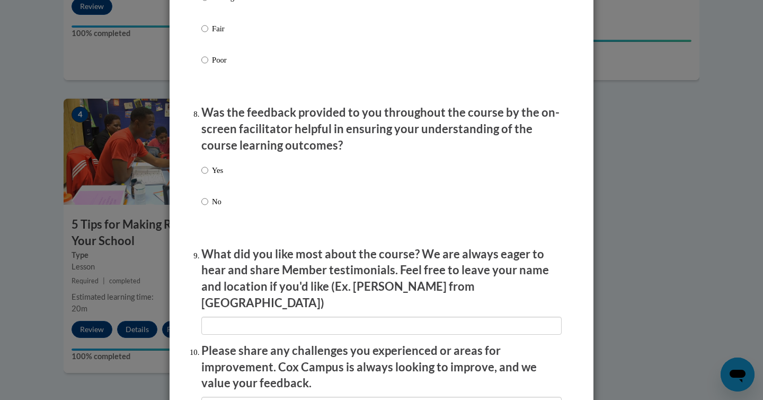
scroll to position [1560, 0]
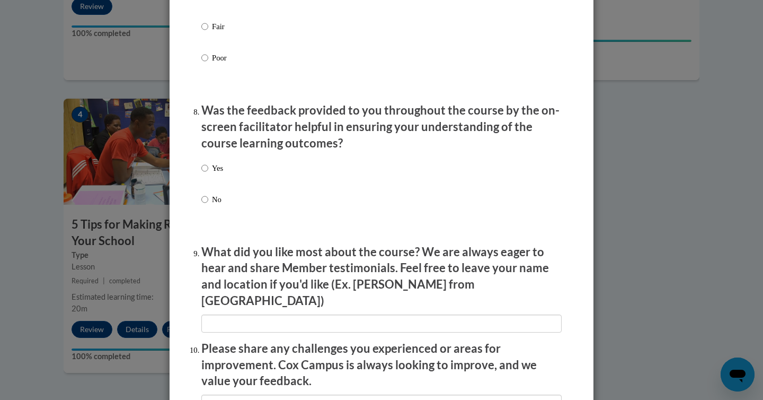
click at [216, 174] on p "Yes" at bounding box center [217, 168] width 11 height 12
click at [208, 174] on input "Yes" at bounding box center [204, 168] width 7 height 12
radio input "true"
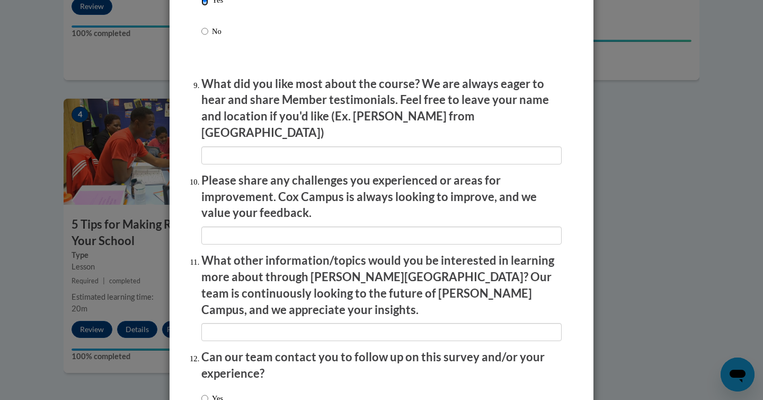
scroll to position [1806, 0]
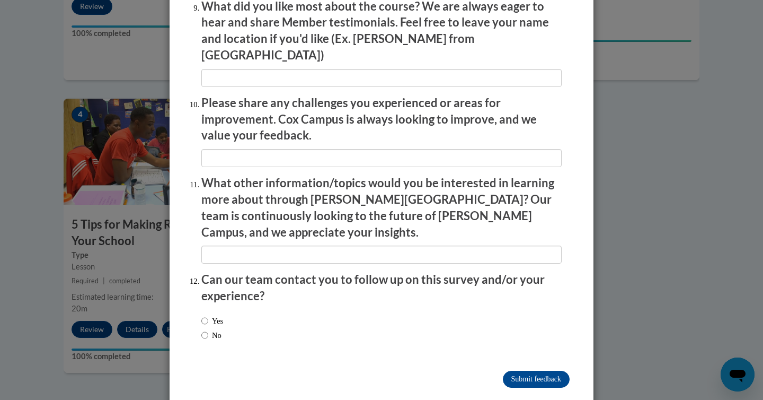
click at [217, 329] on label "No" at bounding box center [211, 335] width 20 height 12
click at [208, 329] on input "No" at bounding box center [204, 335] width 7 height 12
radio input "true"
click at [524, 371] on input "Submit feedback" at bounding box center [536, 379] width 67 height 17
